Goal: Information Seeking & Learning: Check status

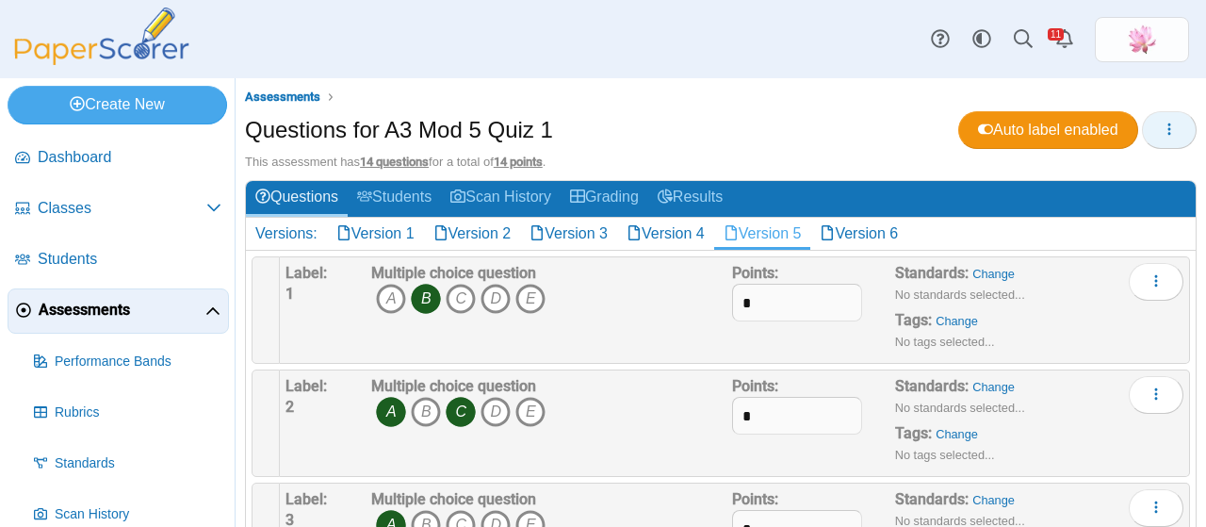
click at [1162, 125] on icon "button" at bounding box center [1169, 129] width 15 height 15
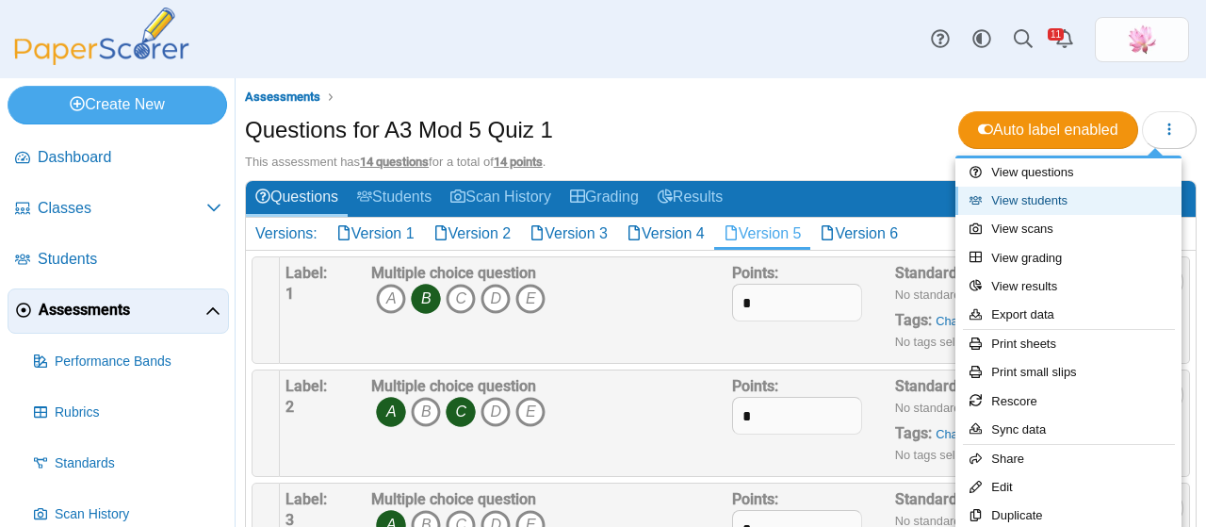
click at [1045, 205] on link "View students" at bounding box center [1068, 201] width 226 height 28
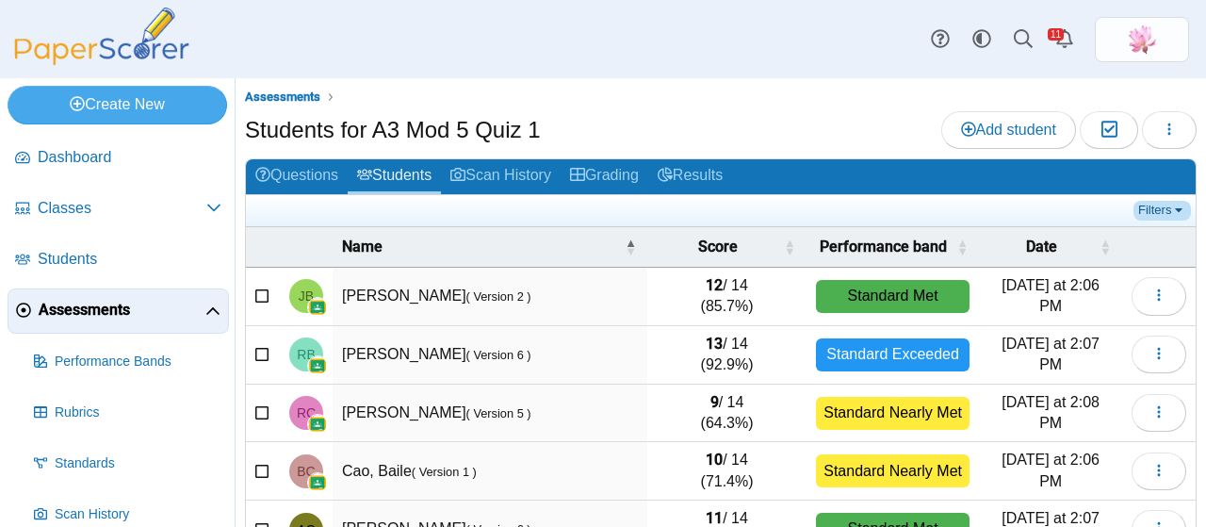
click at [1141, 204] on link "Filters" at bounding box center [1162, 210] width 57 height 19
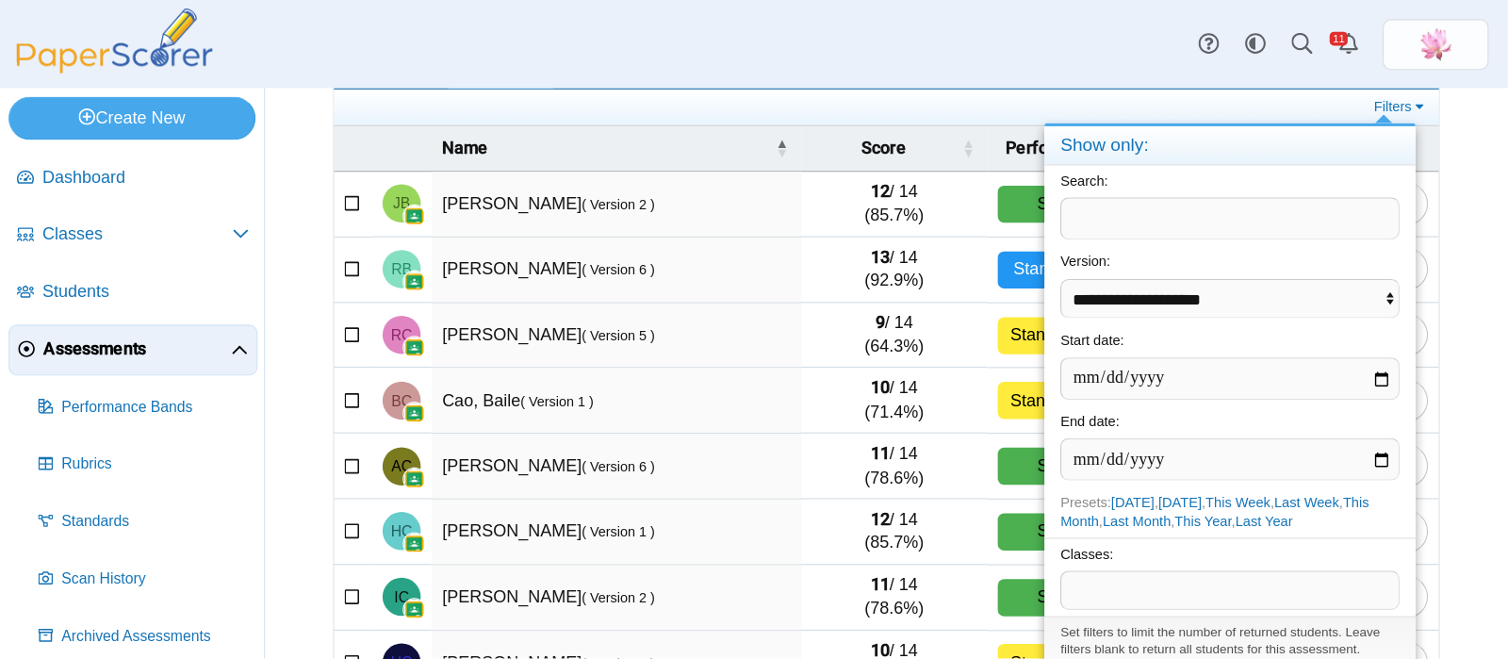
scroll to position [128, 0]
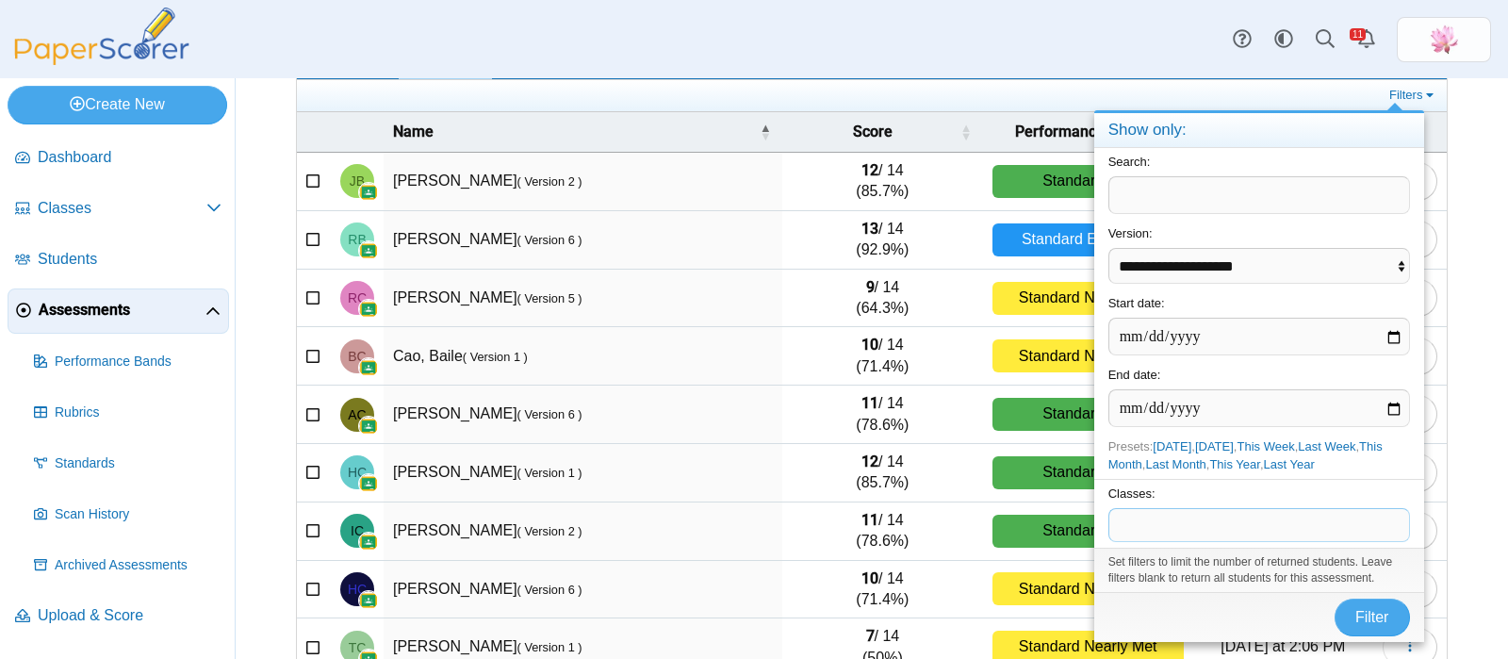
click at [1164, 526] on span at bounding box center [1259, 525] width 300 height 32
click at [1205, 526] on span "Filter" at bounding box center [1372, 617] width 34 height 16
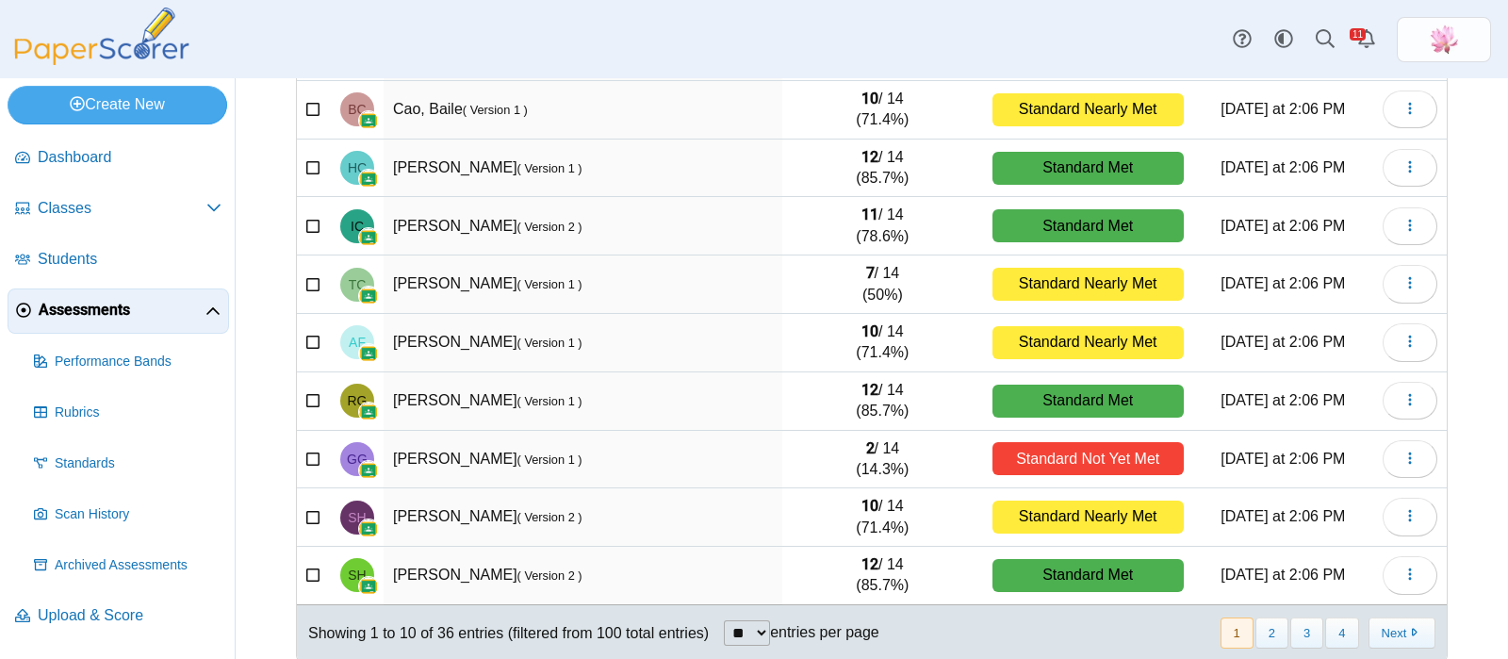
scroll to position [277, 0]
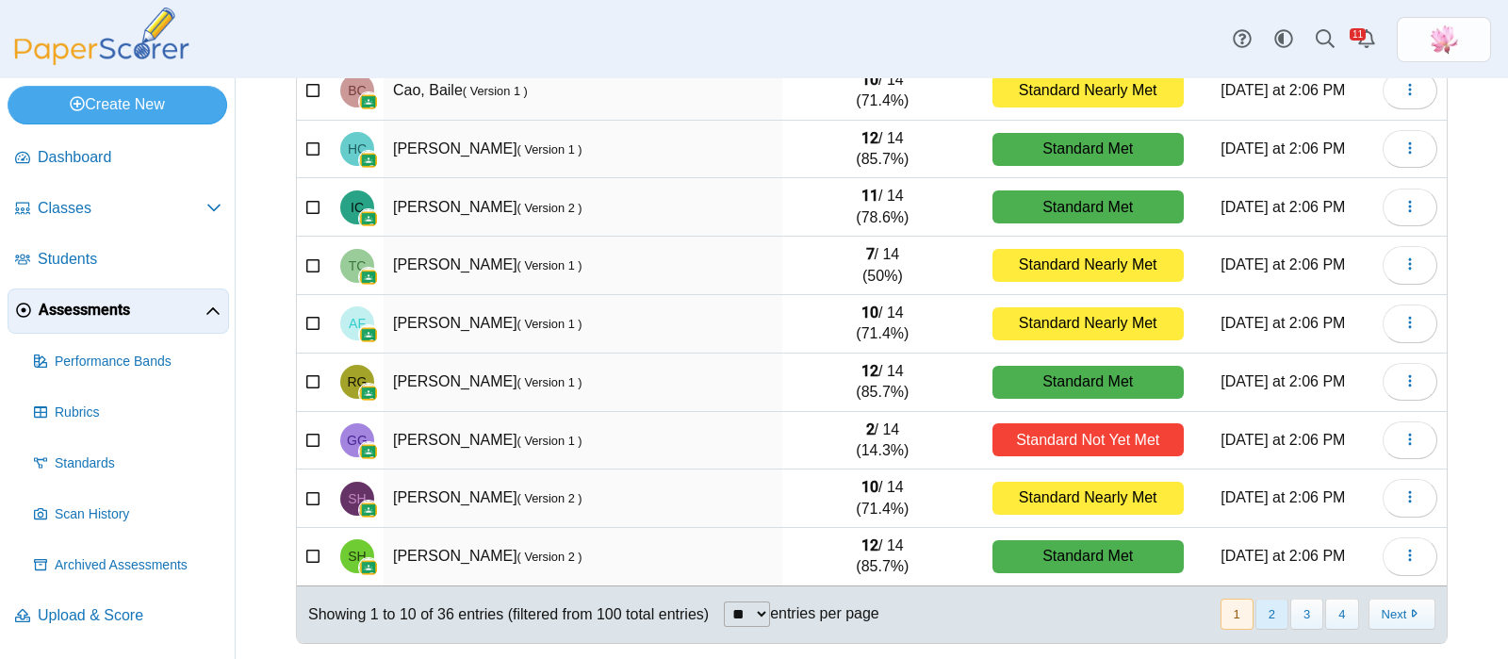
click at [1258, 608] on button "2" at bounding box center [1271, 613] width 33 height 31
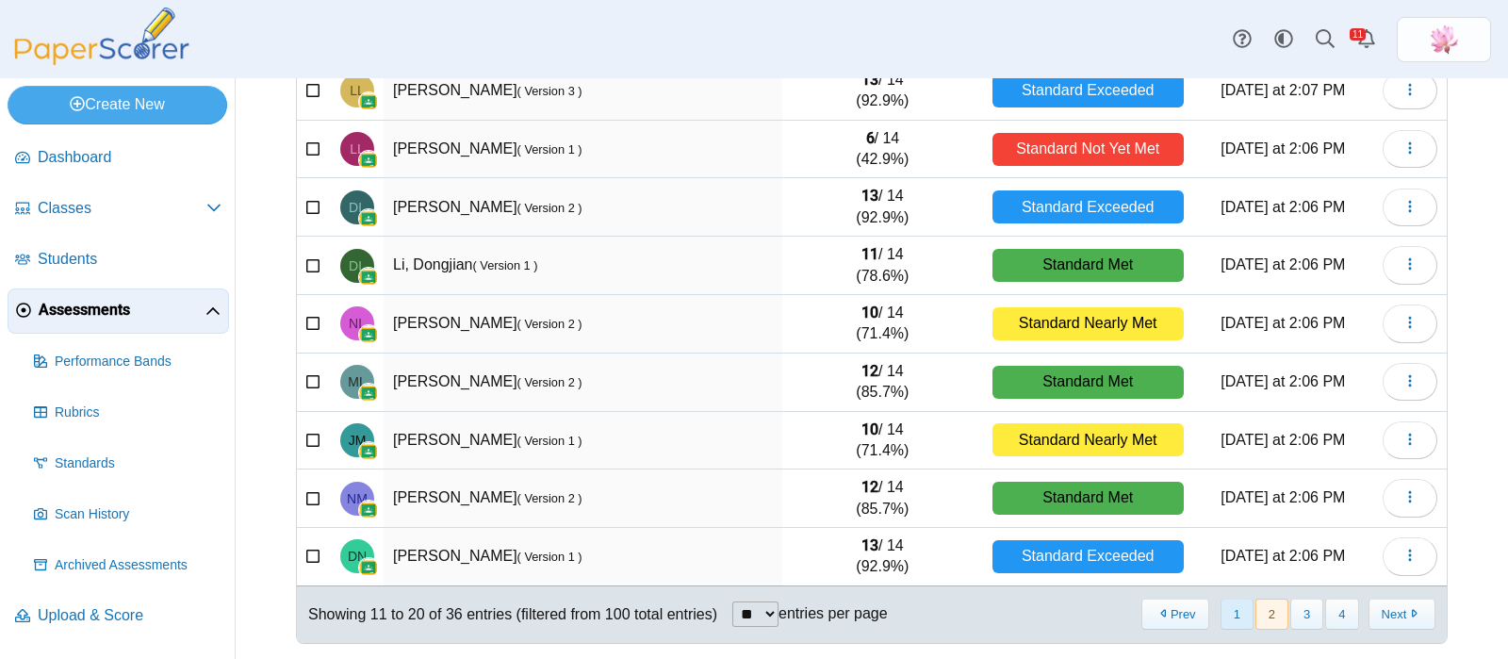
click at [1220, 624] on button "1" at bounding box center [1236, 613] width 33 height 31
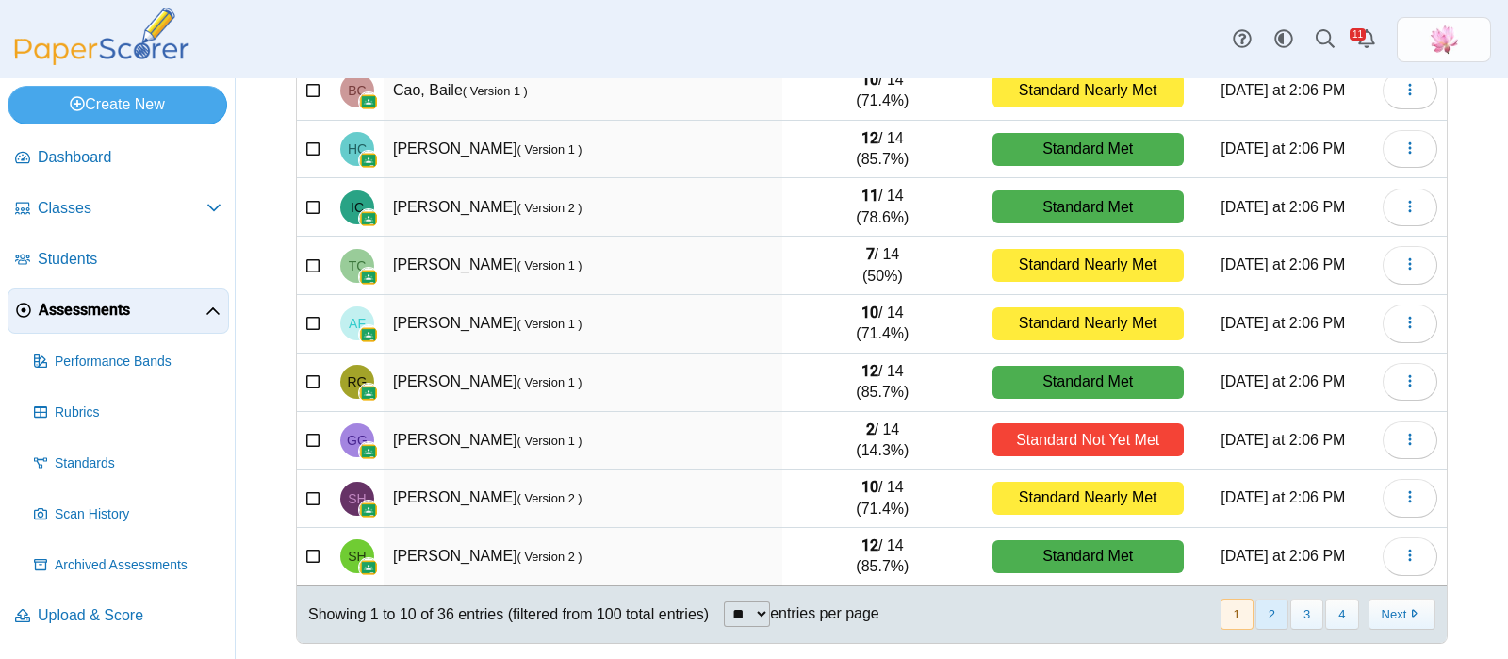
click at [1255, 619] on button "2" at bounding box center [1271, 613] width 33 height 31
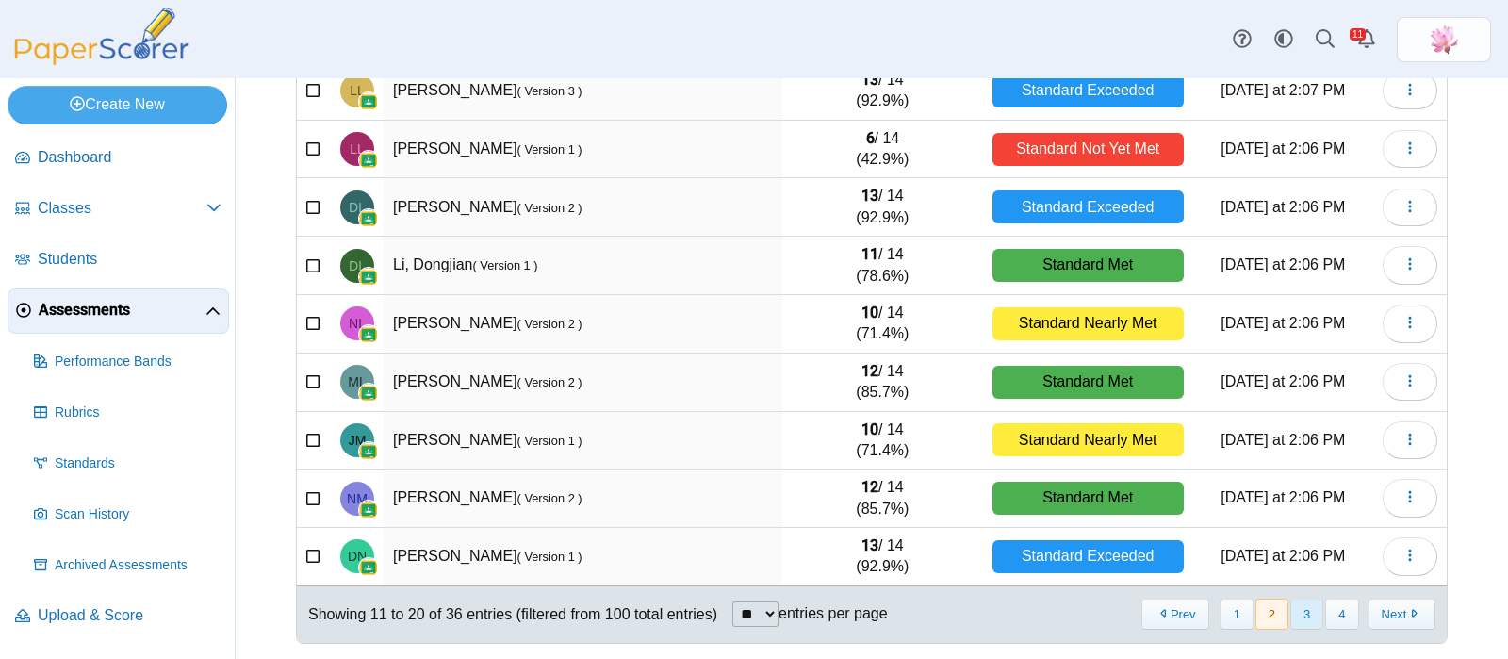
click at [1291, 619] on button "3" at bounding box center [1306, 613] width 33 height 31
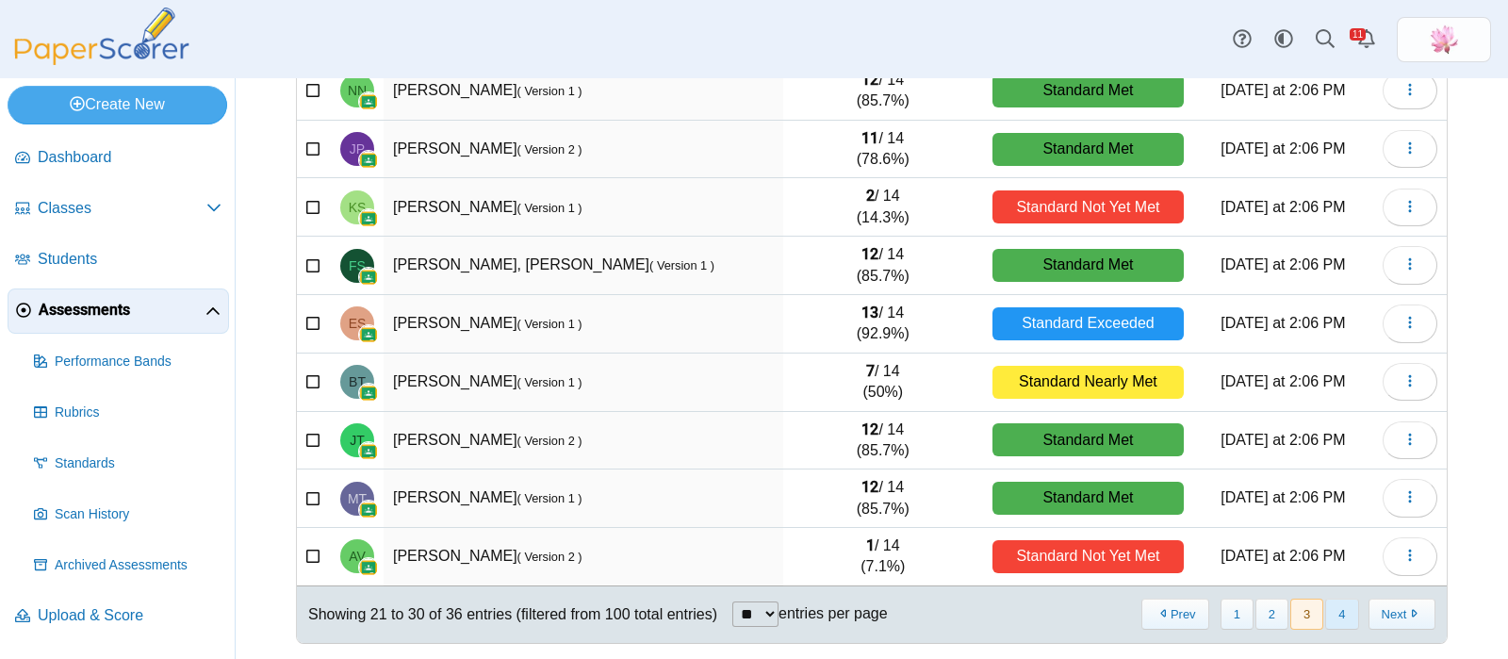
click at [1325, 605] on button "4" at bounding box center [1341, 613] width 33 height 31
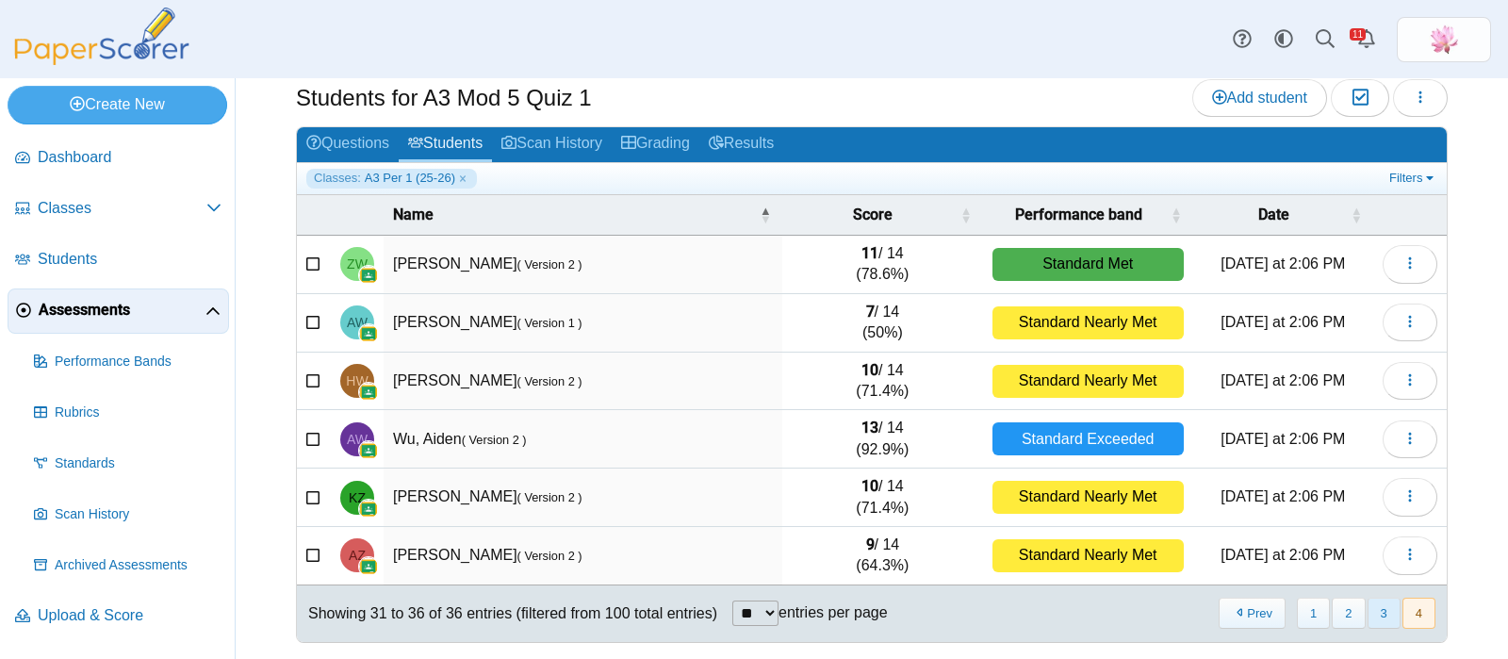
click at [1367, 614] on button "3" at bounding box center [1383, 612] width 33 height 31
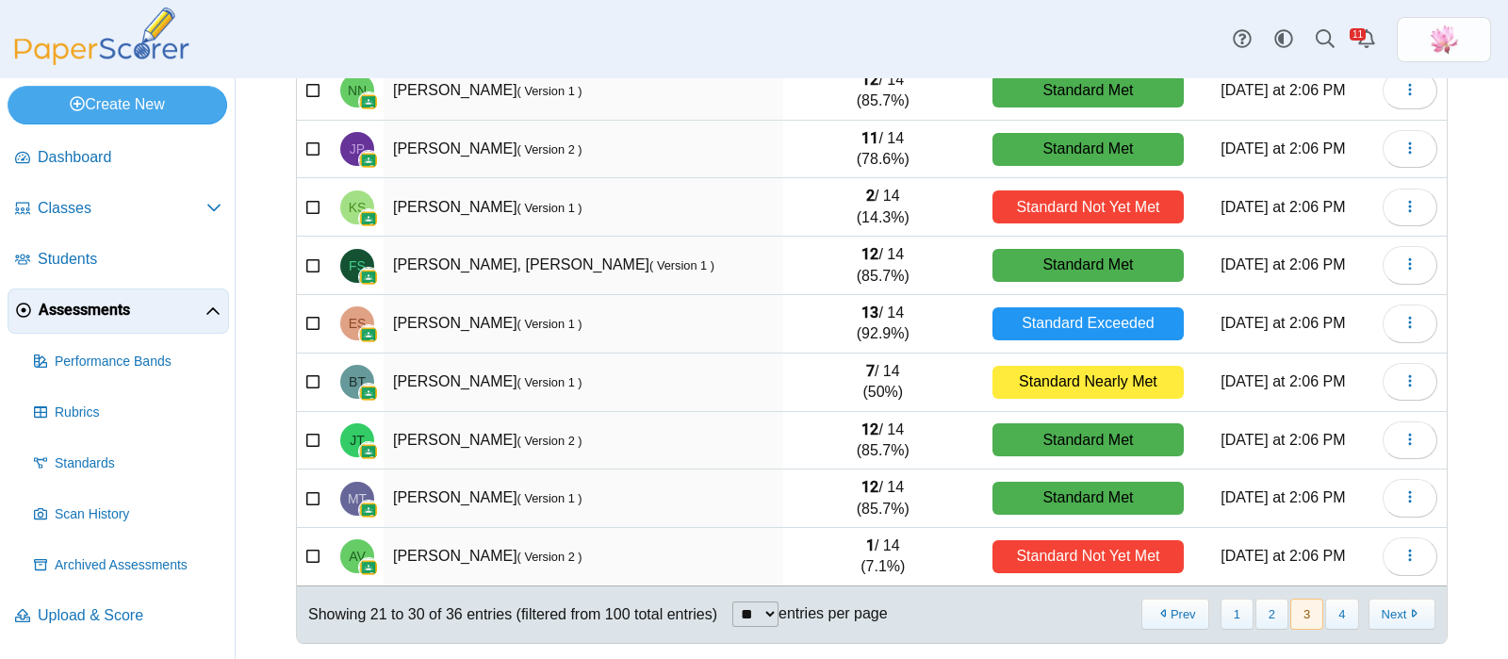
scroll to position [0, 0]
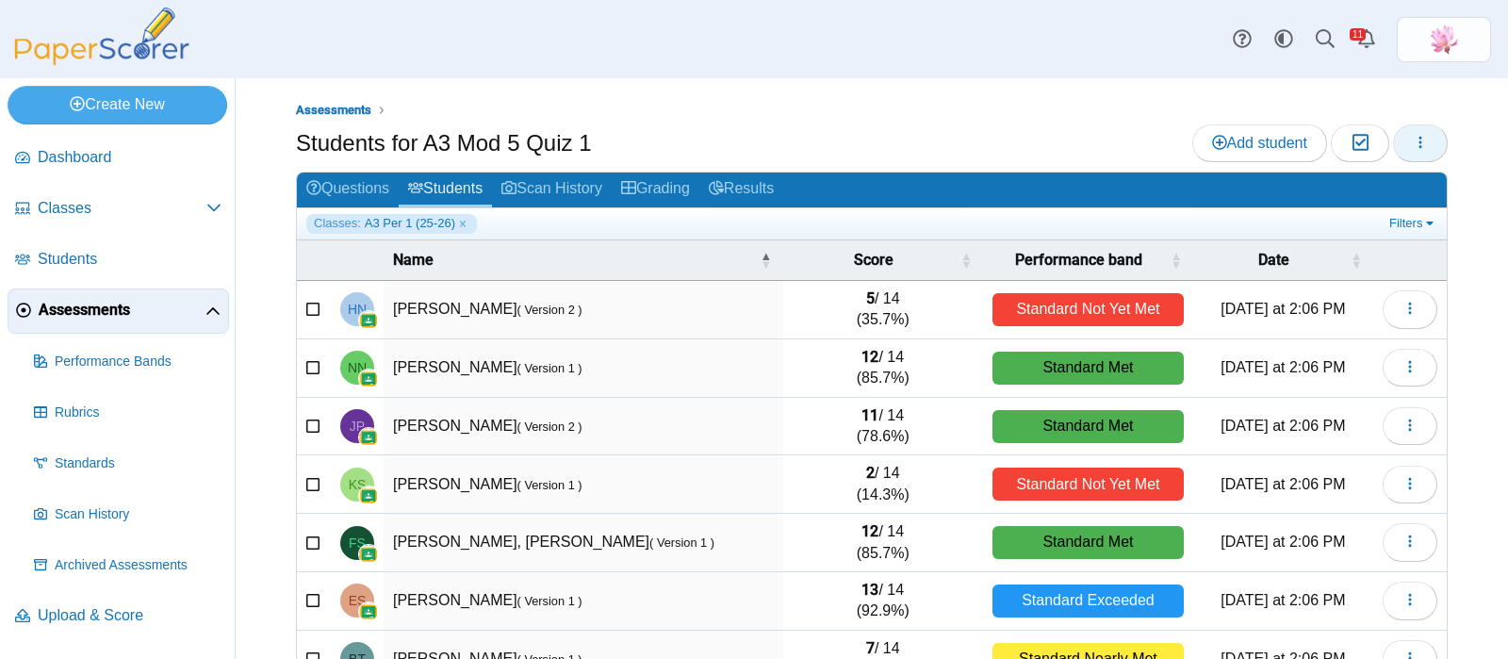
click at [1413, 150] on button "button" at bounding box center [1420, 143] width 55 height 38
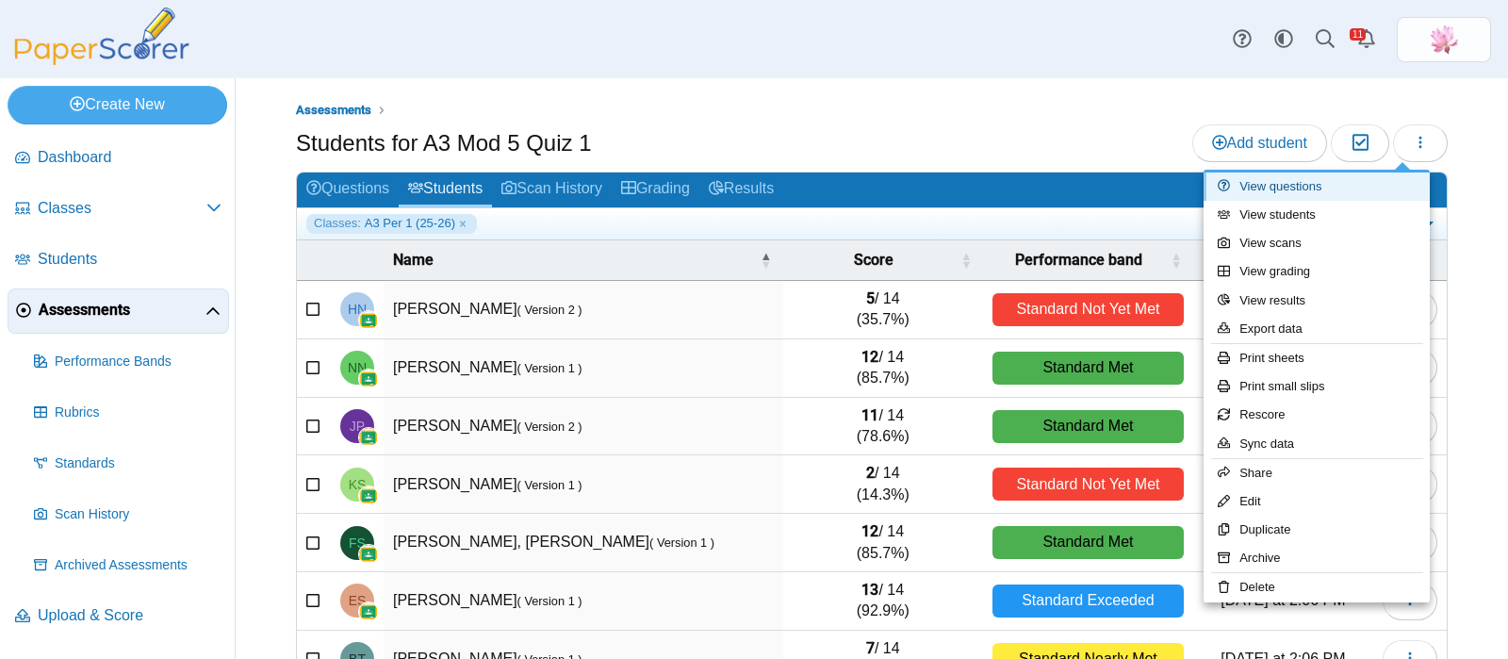
click at [1327, 189] on link "View questions" at bounding box center [1316, 186] width 226 height 28
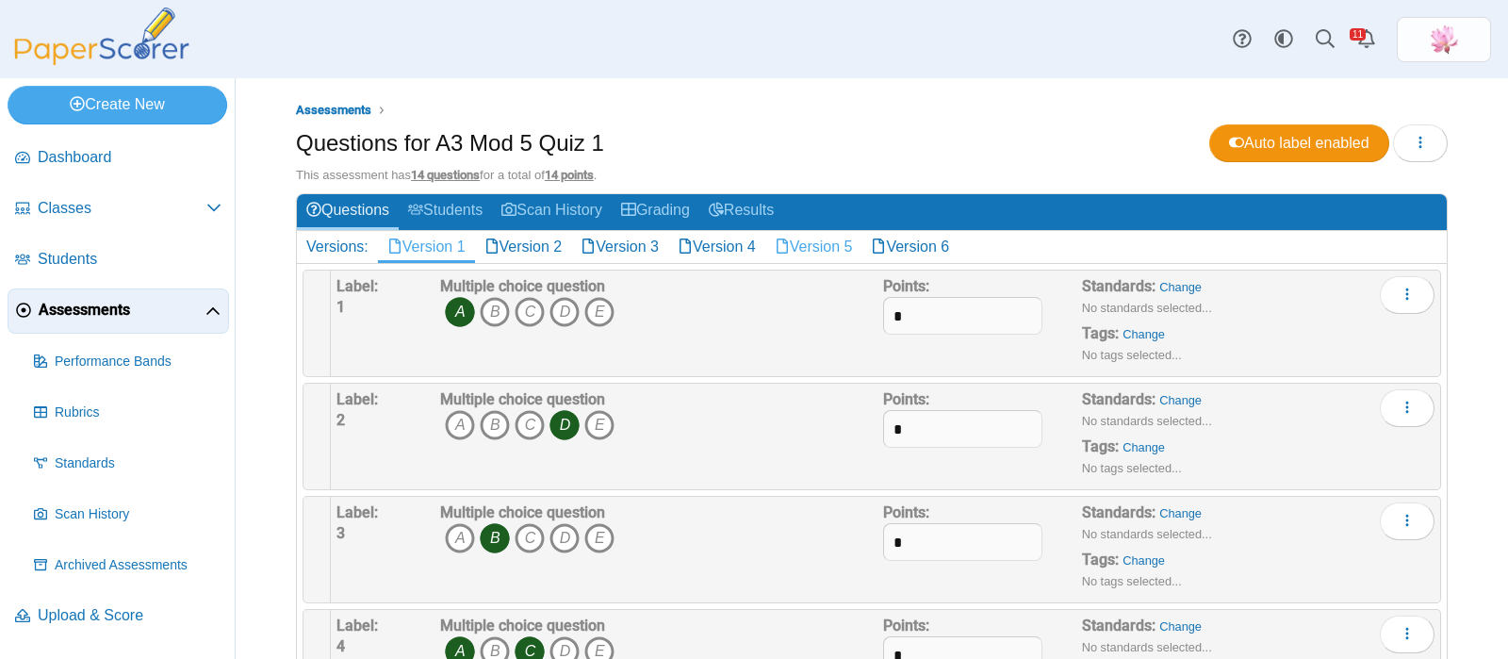
click at [813, 244] on link "Version 5" at bounding box center [813, 247] width 97 height 32
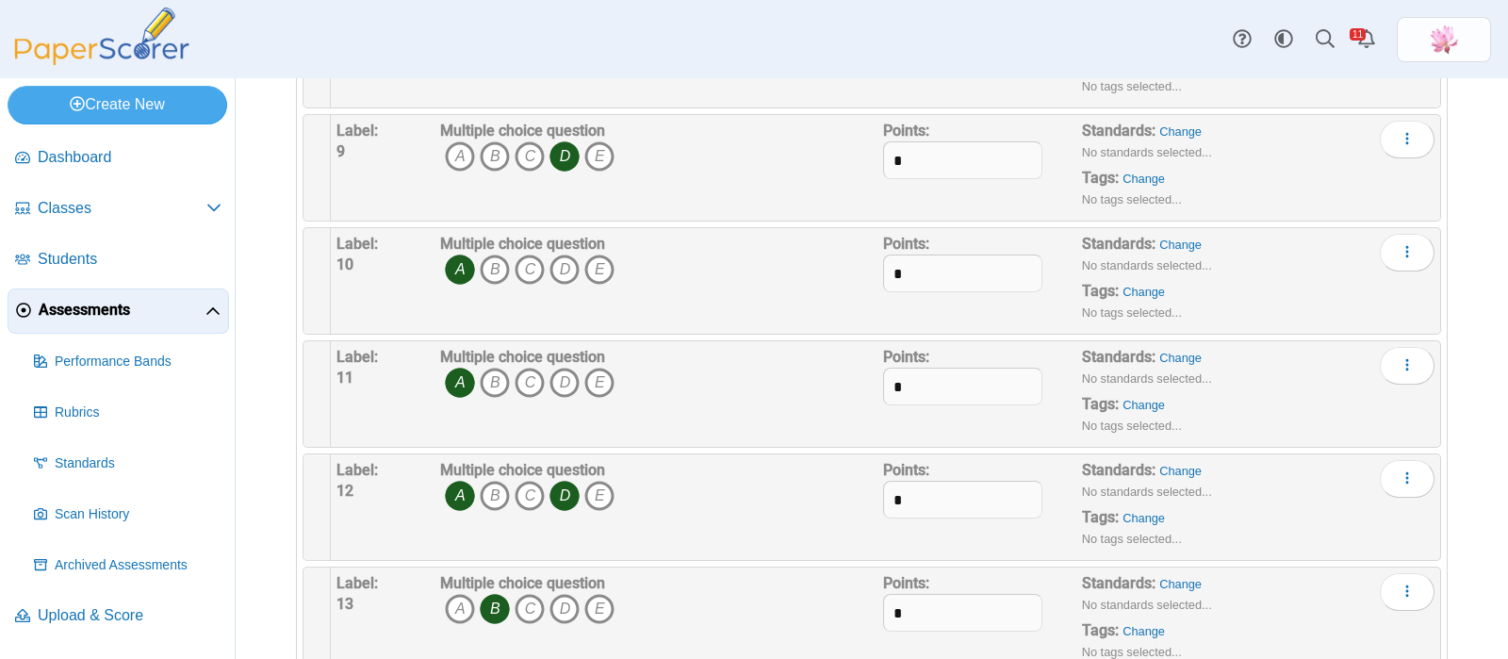
scroll to position [1178, 0]
